Goal: Find specific page/section: Find specific page/section

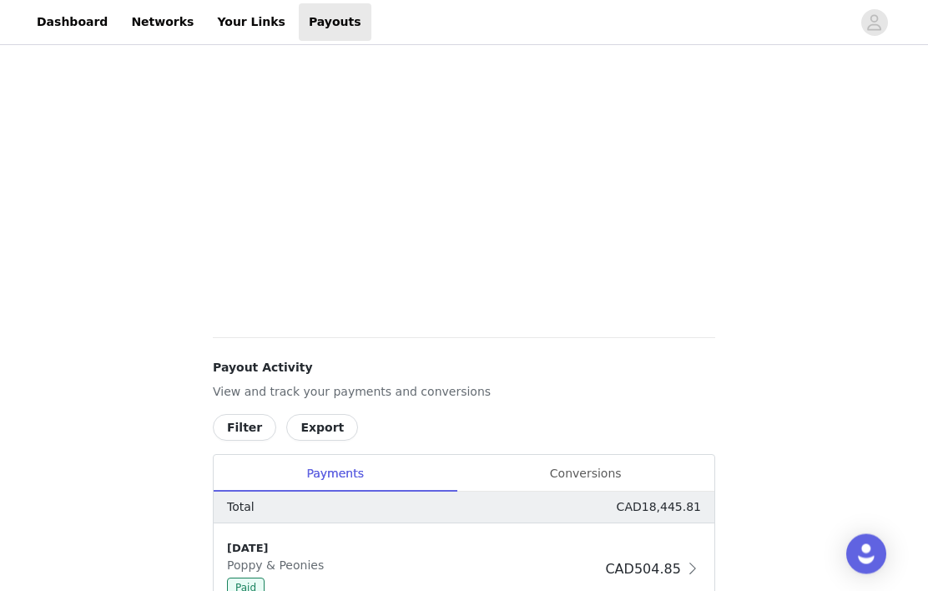
scroll to position [615, 0]
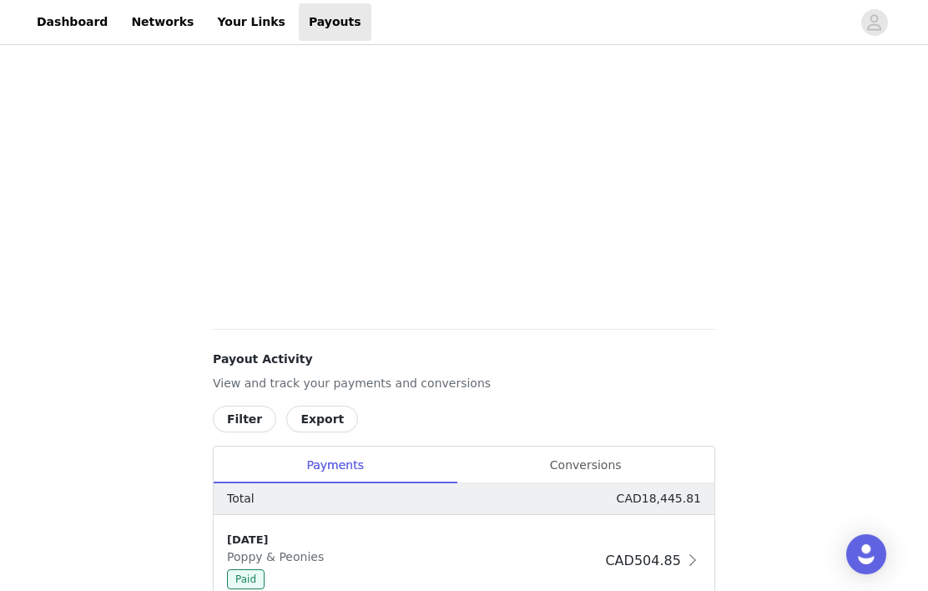
click at [599, 475] on div "Conversions" at bounding box center [586, 466] width 258 height 38
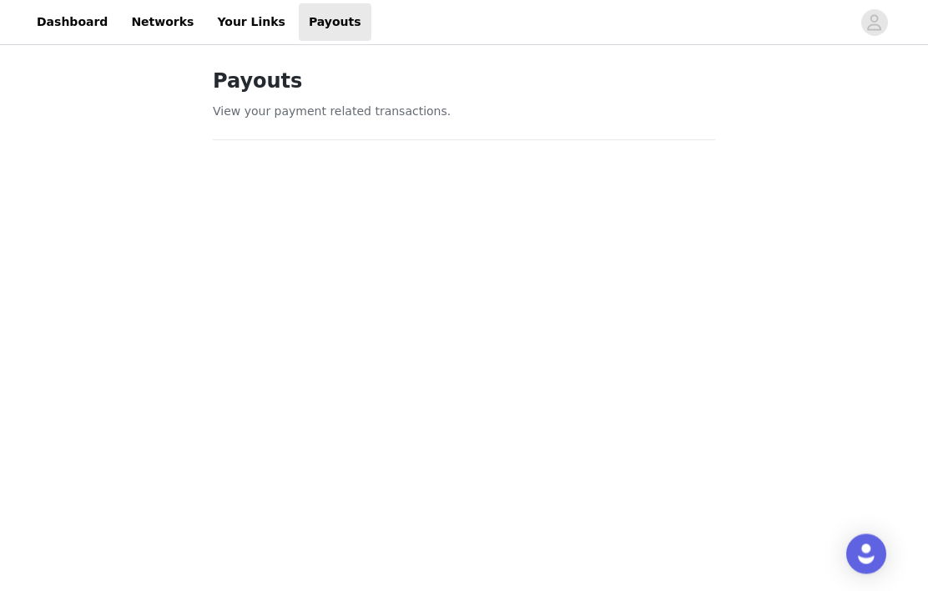
scroll to position [0, 0]
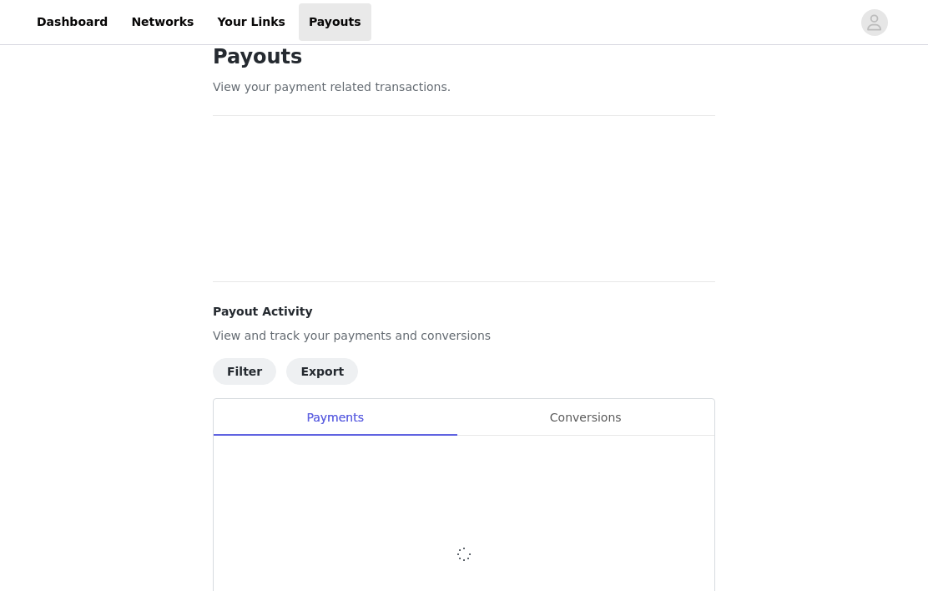
click at [598, 424] on div "Conversions" at bounding box center [586, 418] width 258 height 38
